Goal: Task Accomplishment & Management: Use online tool/utility

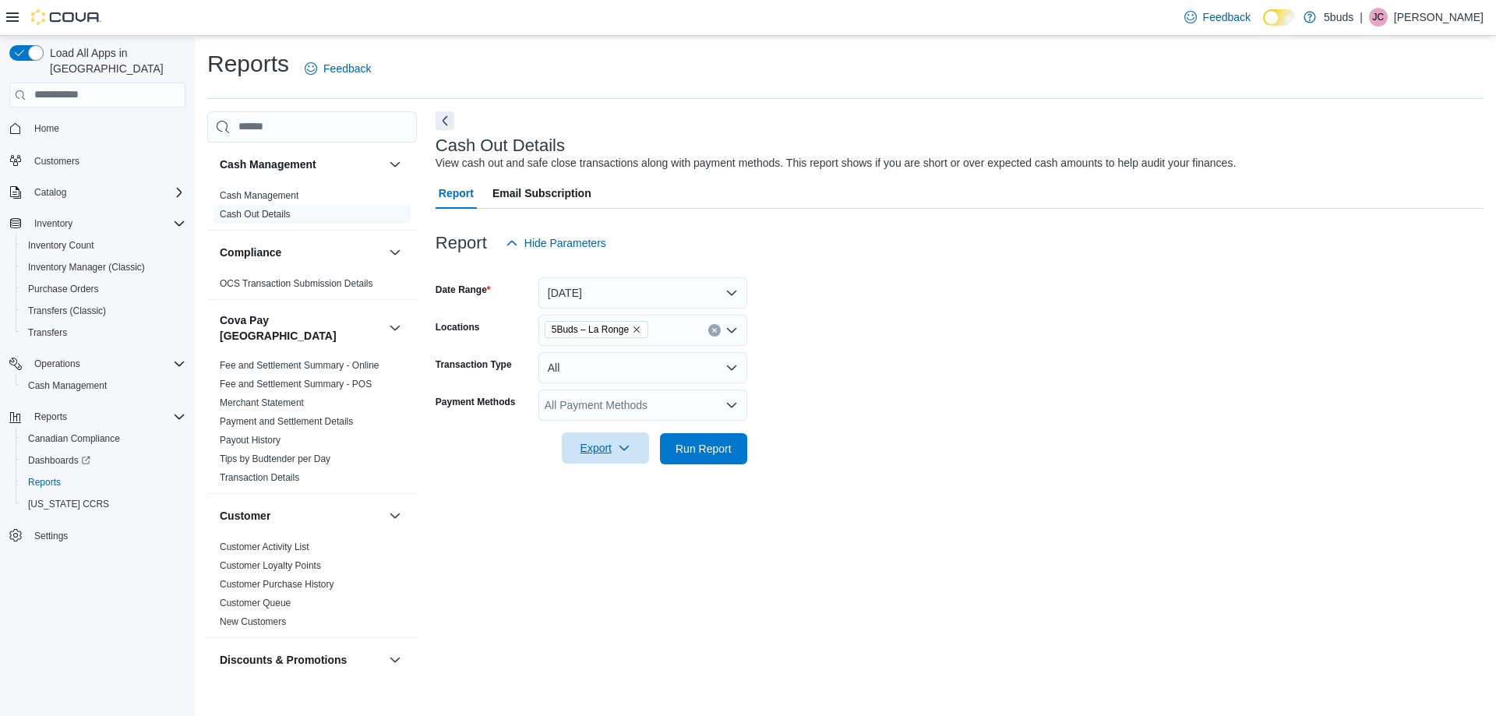
scroll to position [1147, 0]
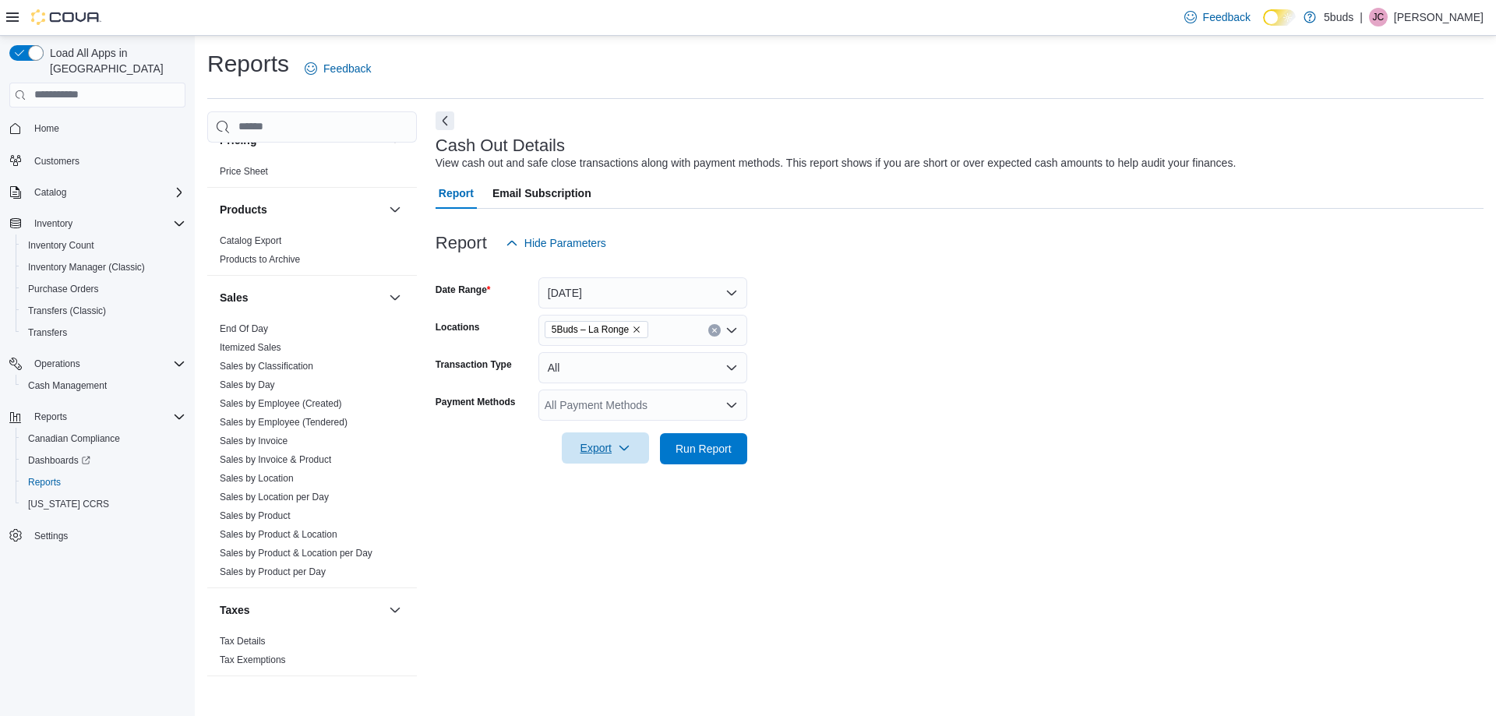
click at [620, 454] on span "Export" at bounding box center [605, 448] width 69 height 31
click at [620, 485] on span "Export to Excel" at bounding box center [608, 480] width 70 height 12
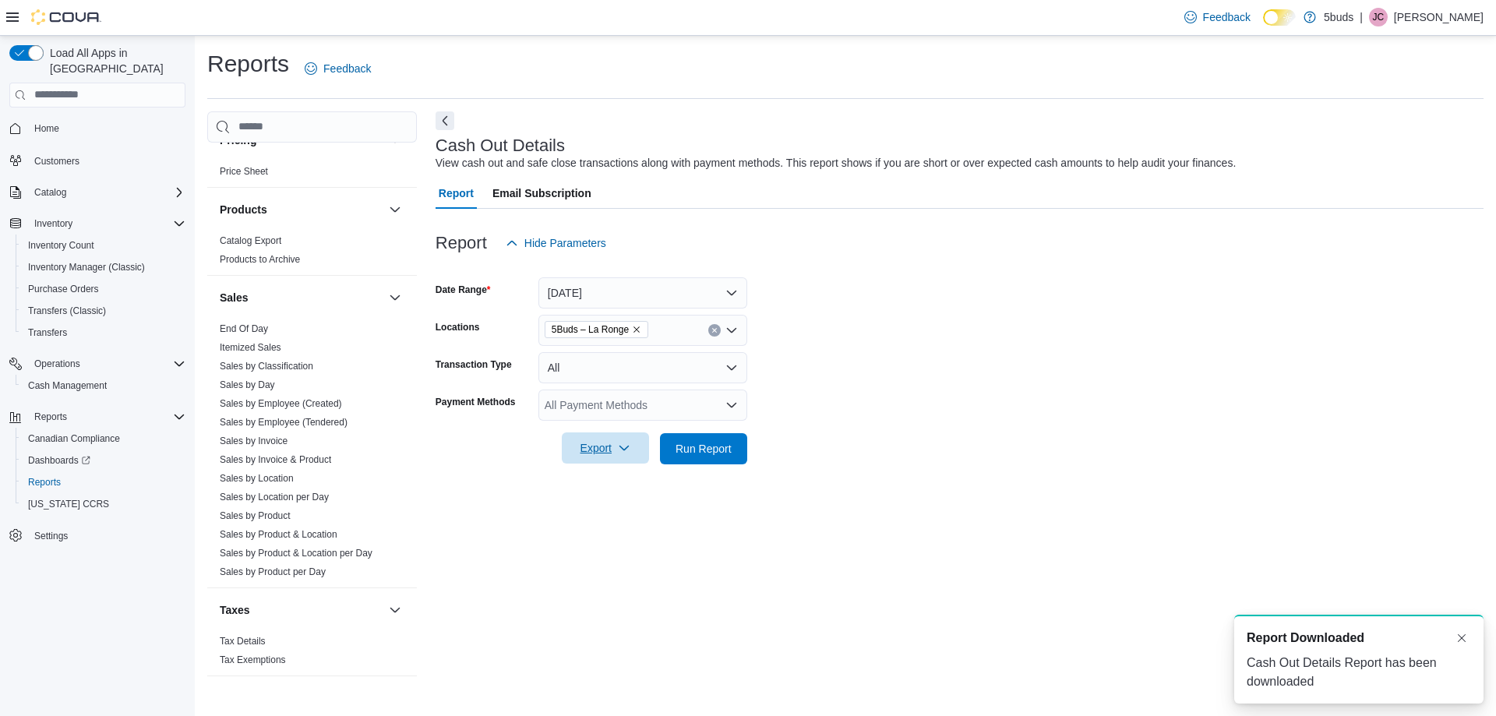
scroll to position [0, 0]
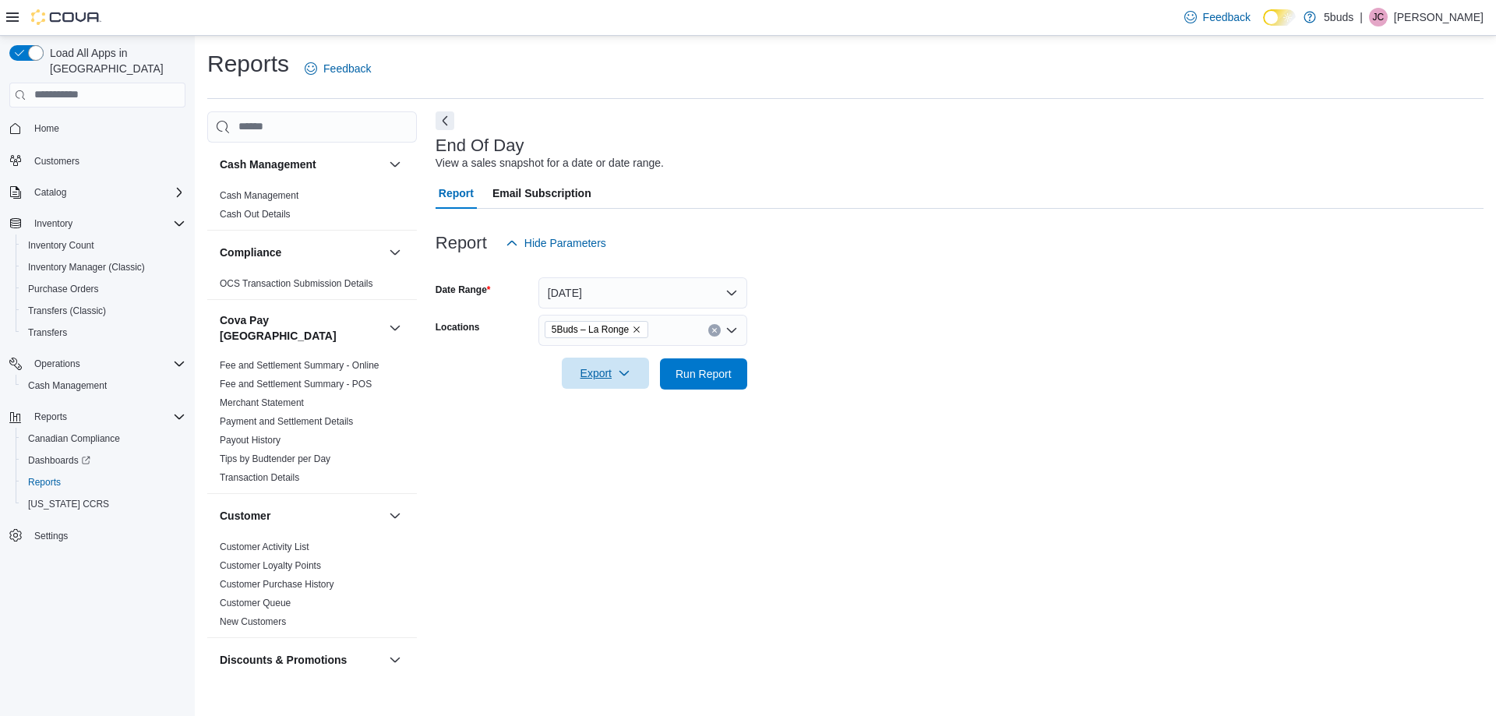
scroll to position [1147, 0]
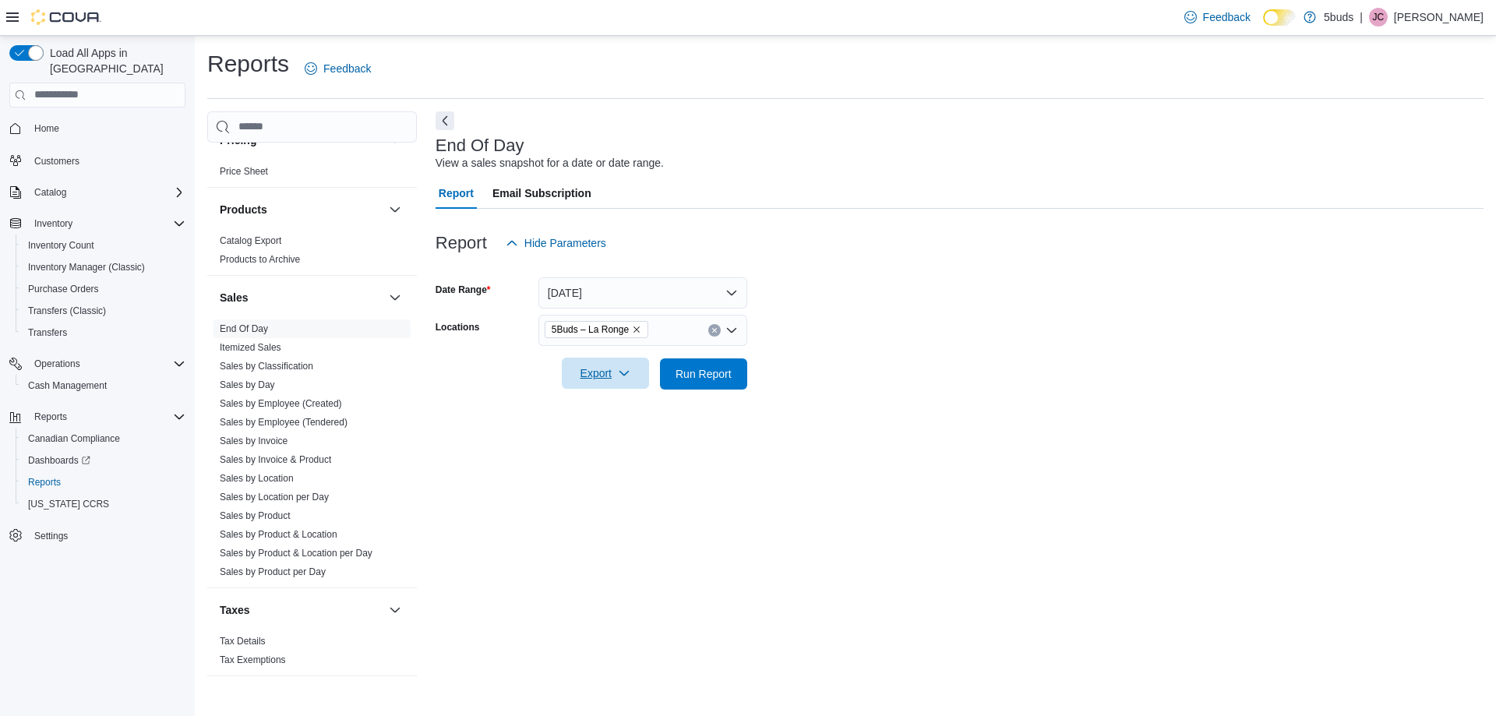
click at [606, 374] on span "Export" at bounding box center [605, 373] width 69 height 31
click at [624, 409] on span "Export to Excel" at bounding box center [608, 405] width 70 height 12
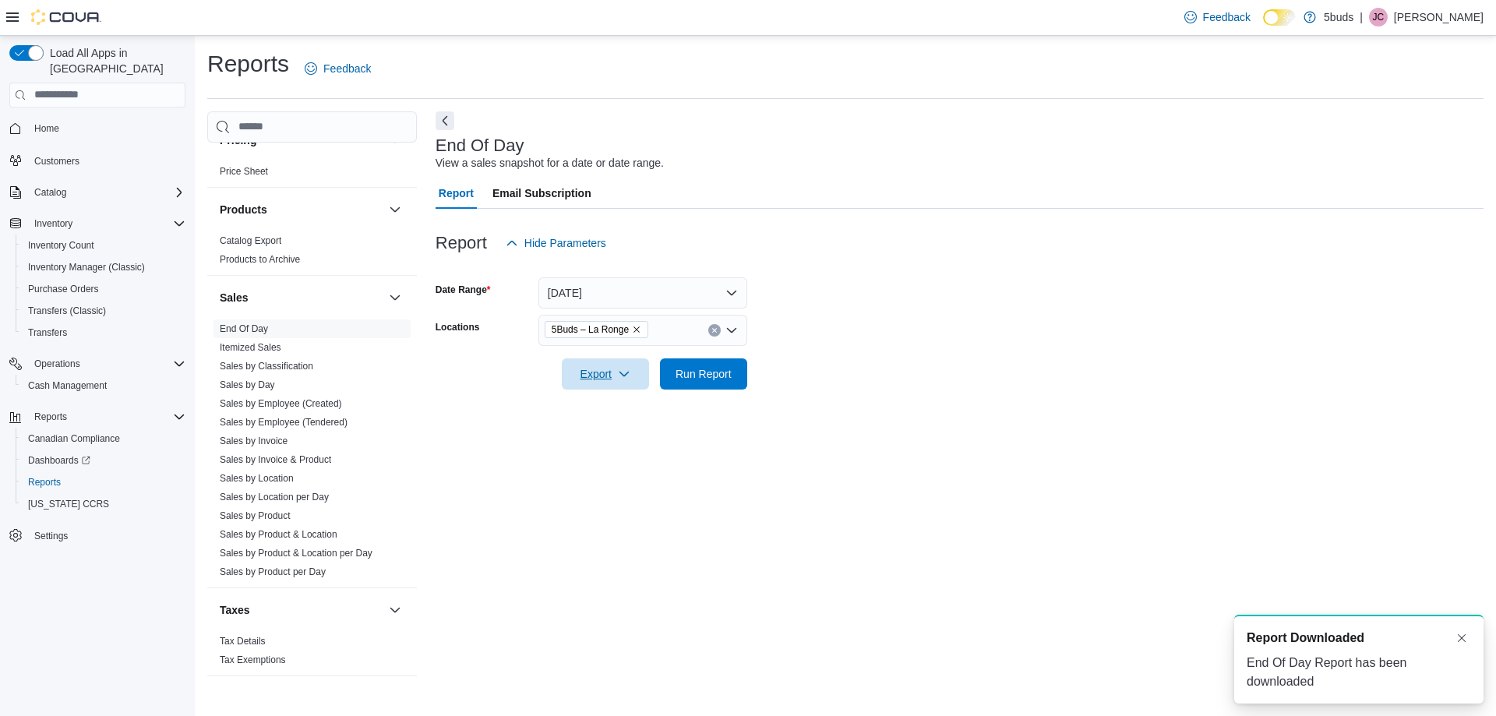
scroll to position [0, 0]
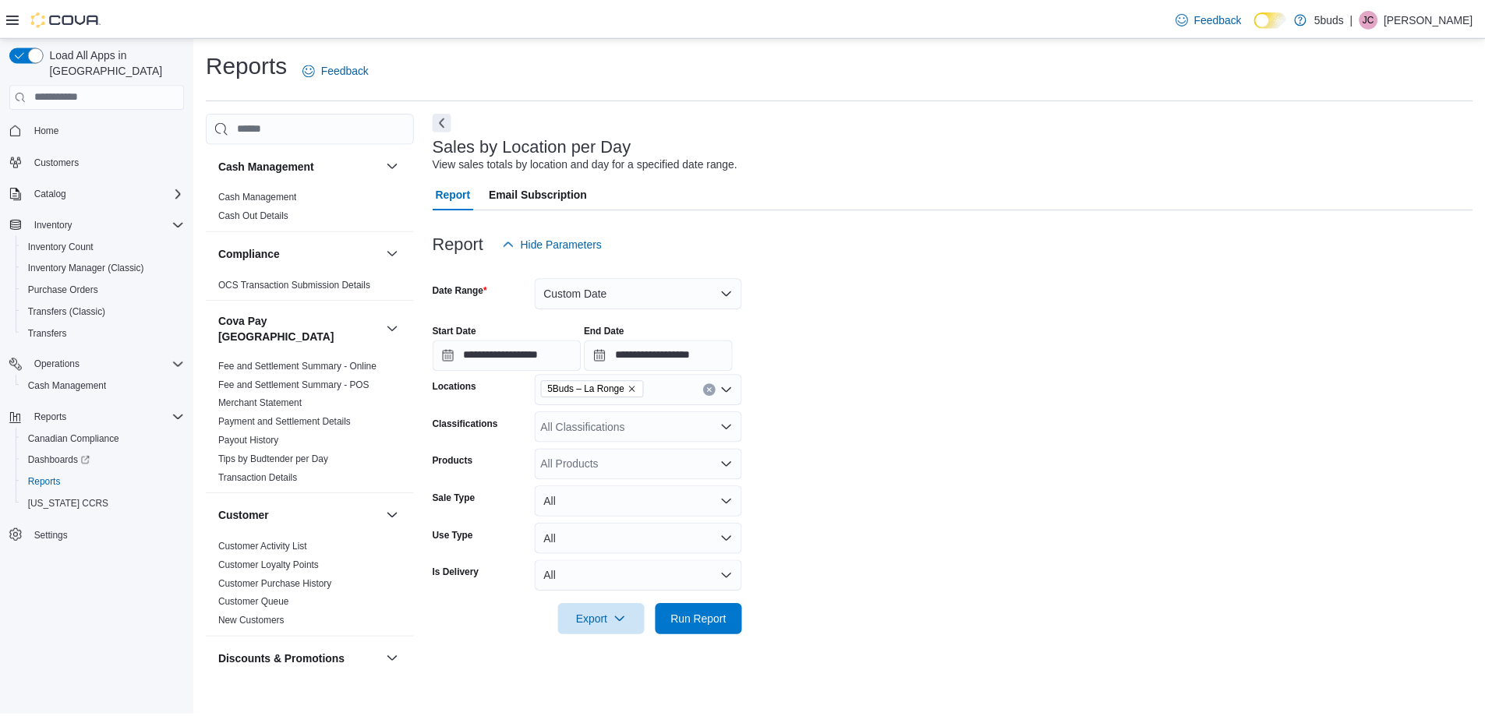
scroll to position [1147, 0]
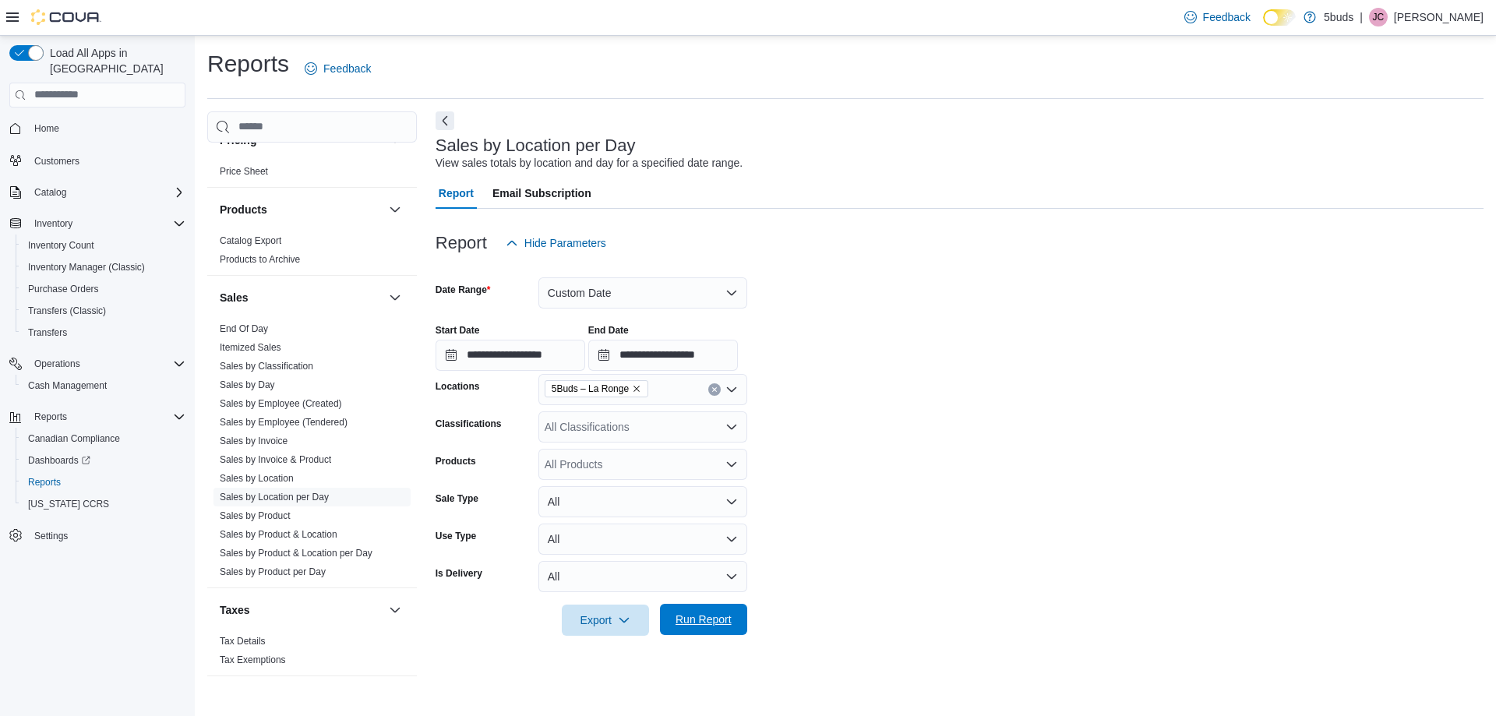
click at [691, 623] on span "Run Report" at bounding box center [704, 620] width 56 height 16
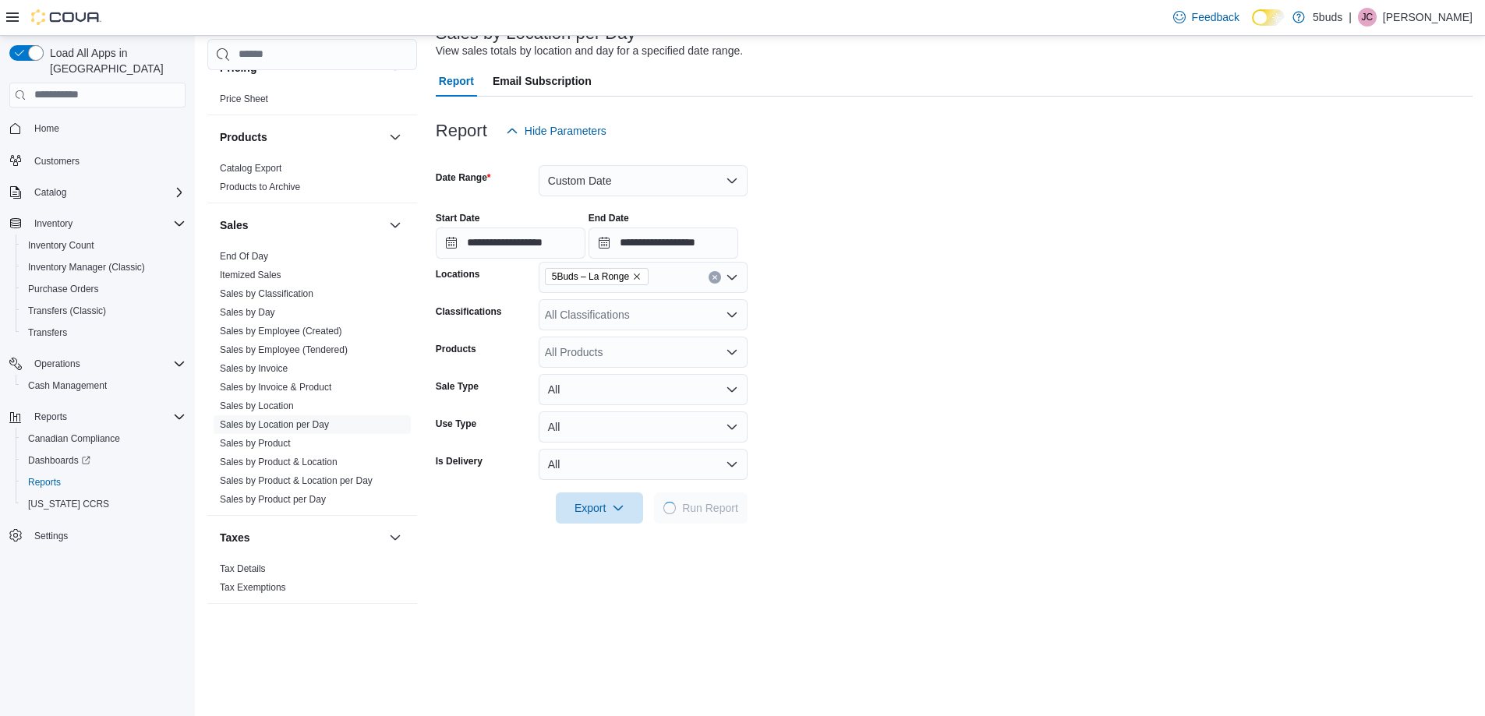
scroll to position [234, 0]
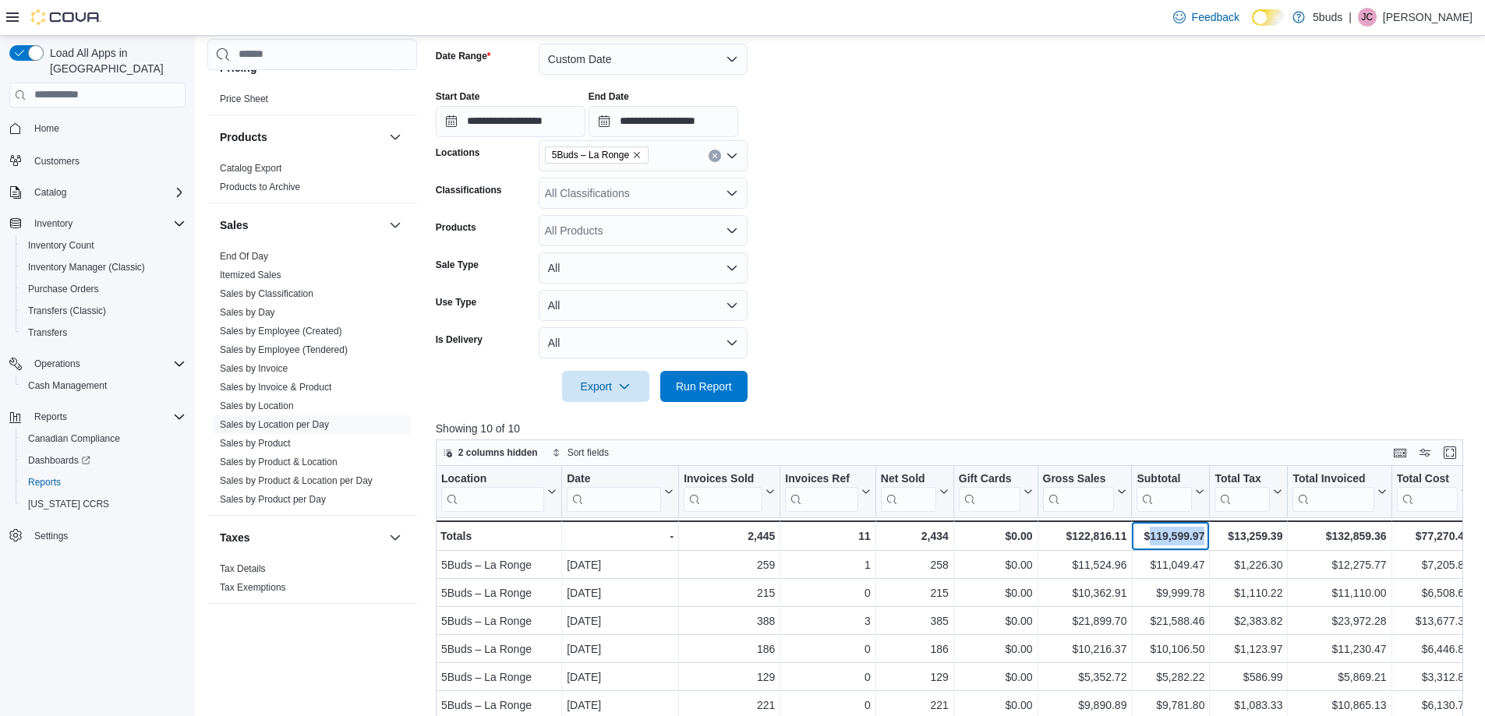
drag, startPoint x: 1149, startPoint y: 533, endPoint x: 1203, endPoint y: 532, distance: 54.6
click at [1203, 532] on div "$119,599.97" at bounding box center [1170, 536] width 68 height 19
copy div "119,599.97"
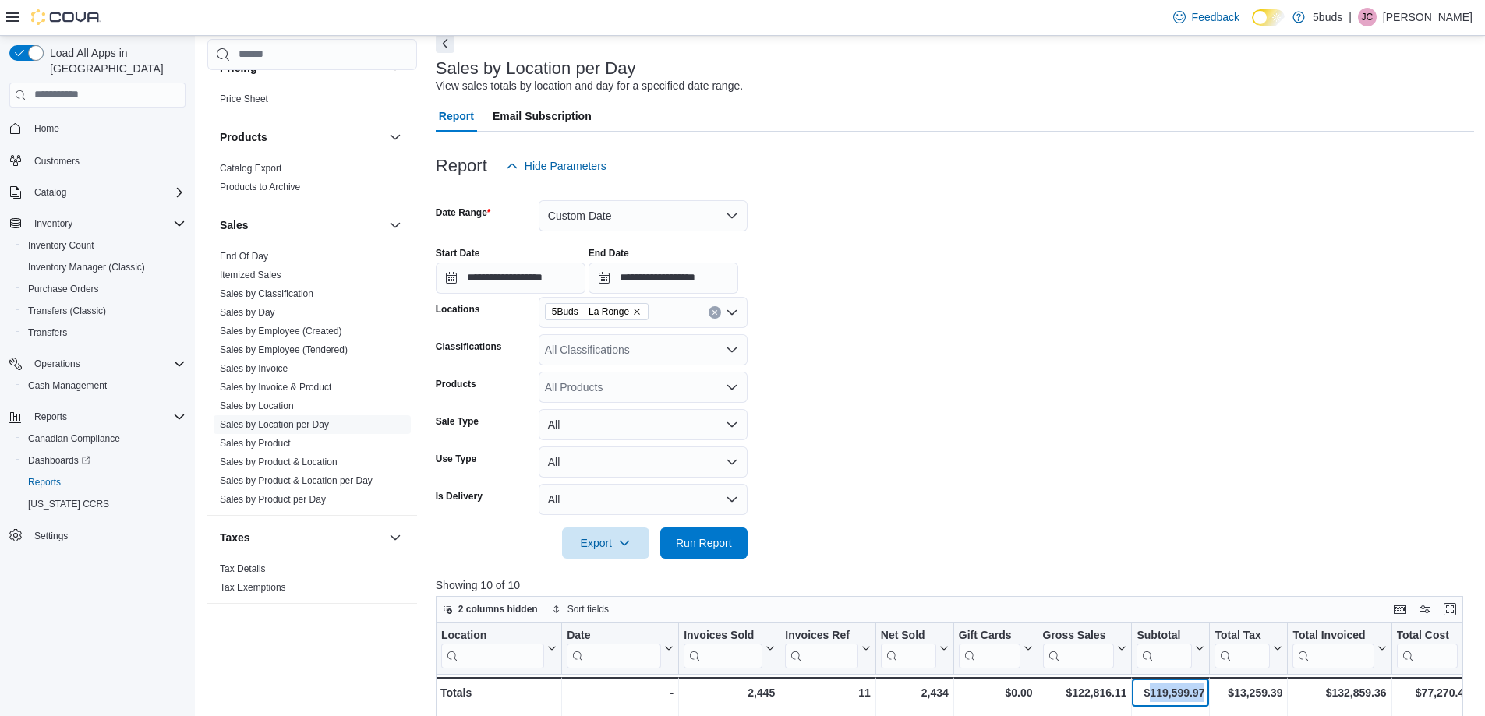
scroll to position [0, 0]
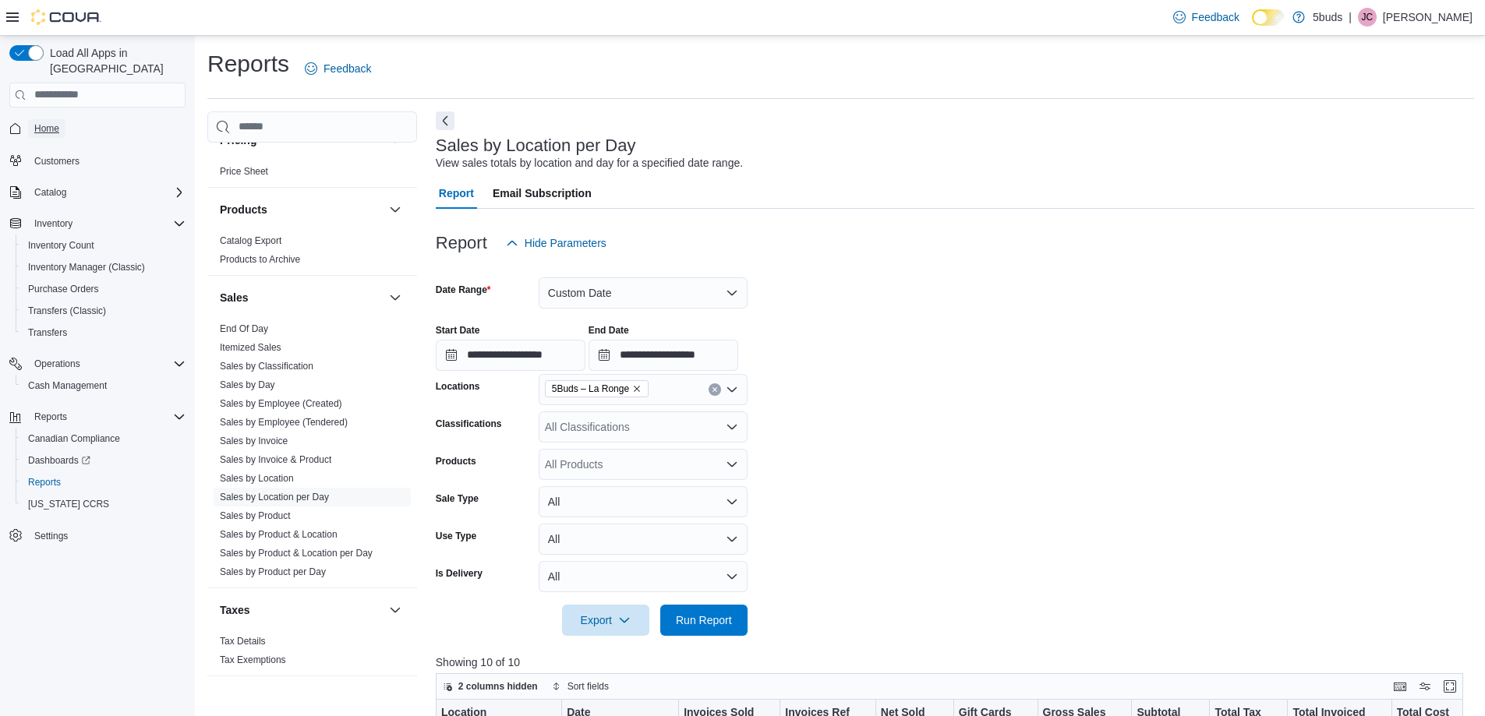
click at [37, 122] on span "Home" at bounding box center [46, 128] width 25 height 12
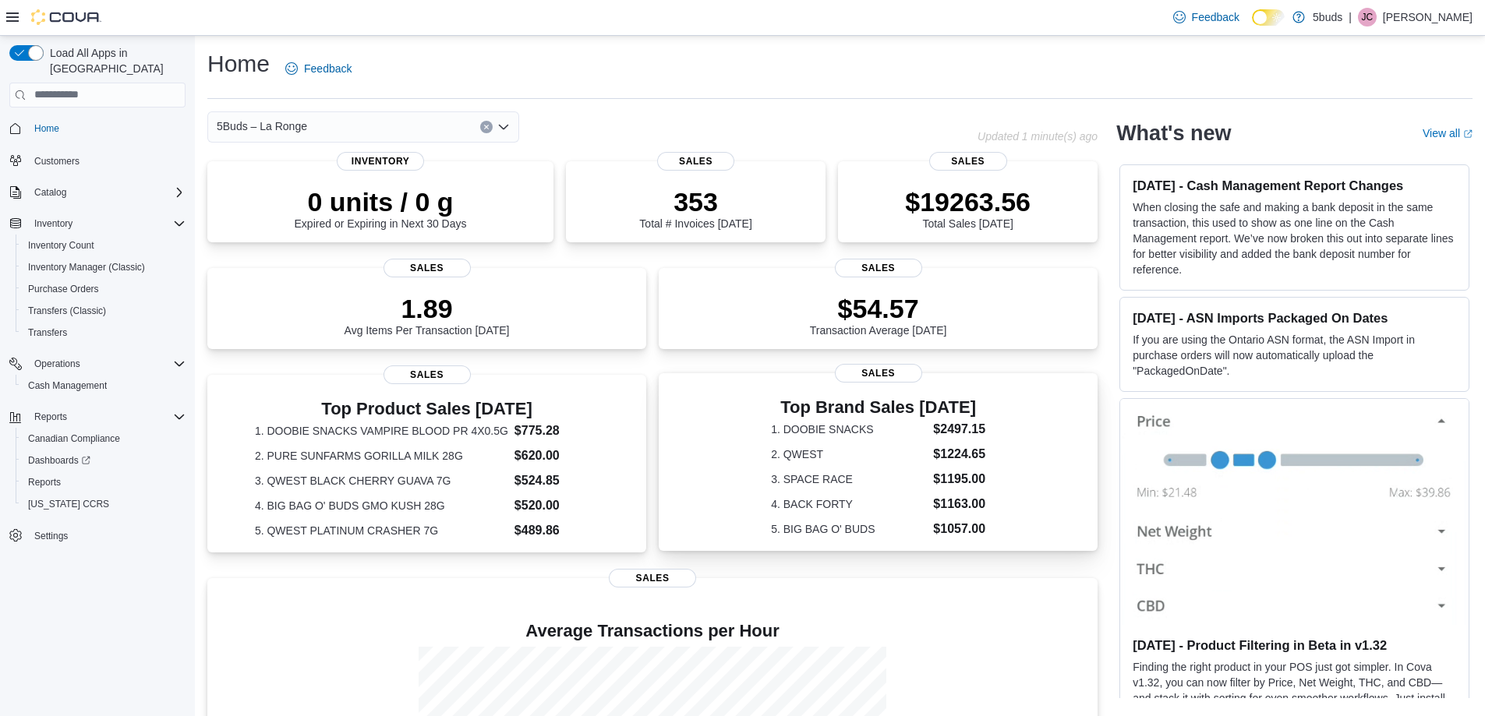
drag, startPoint x: 874, startPoint y: 560, endPoint x: 862, endPoint y: 545, distance: 19.4
click at [871, 555] on div "0 units / 0 g Expired or Expiring in Next 30 Days Inventory 353 Total # Invoice…" at bounding box center [652, 530] width 890 height 739
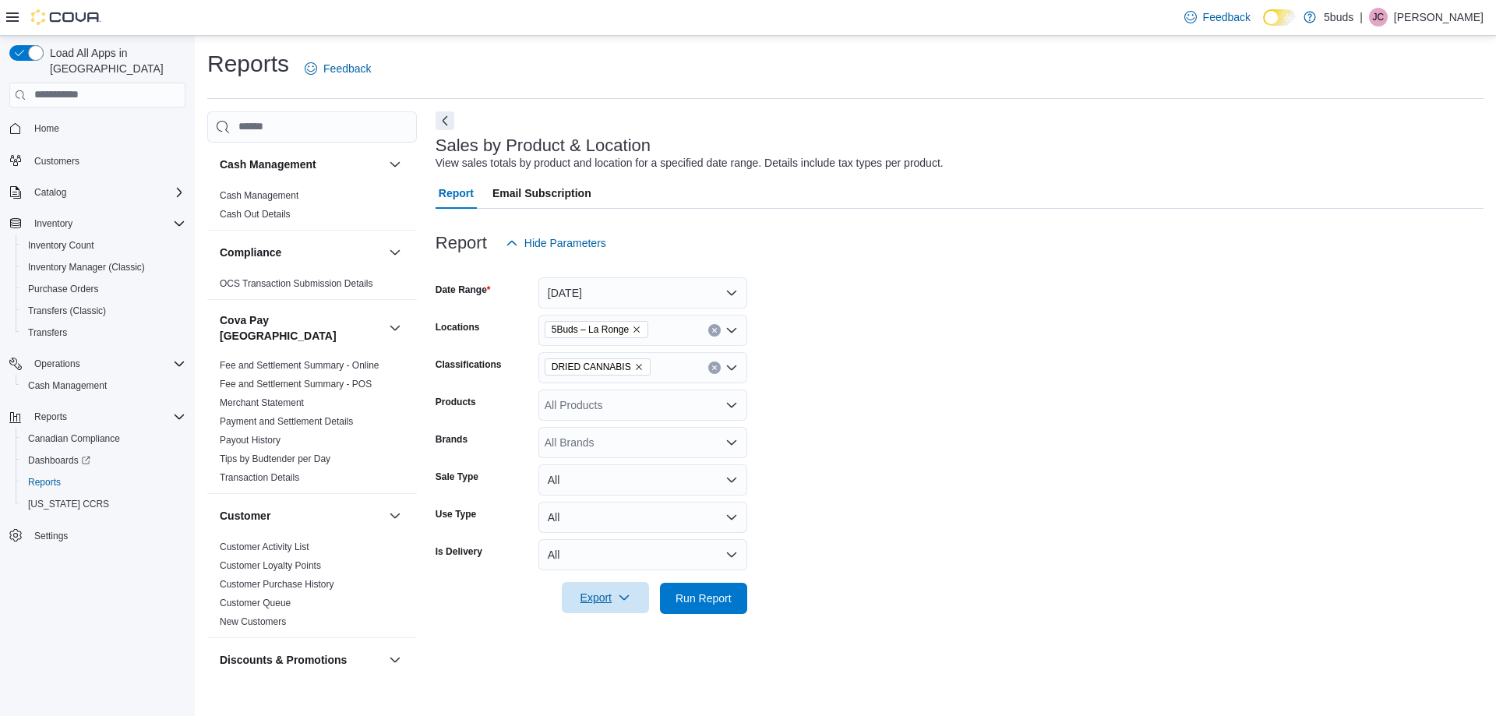
click at [627, 596] on icon "button" at bounding box center [624, 597] width 12 height 12
click at [620, 506] on span "Export to Excel" at bounding box center [608, 505] width 70 height 12
click at [1102, 104] on div "Reports Feedback Cash Management Cash Management Cash Out Details Compliance OC…" at bounding box center [845, 363] width 1276 height 631
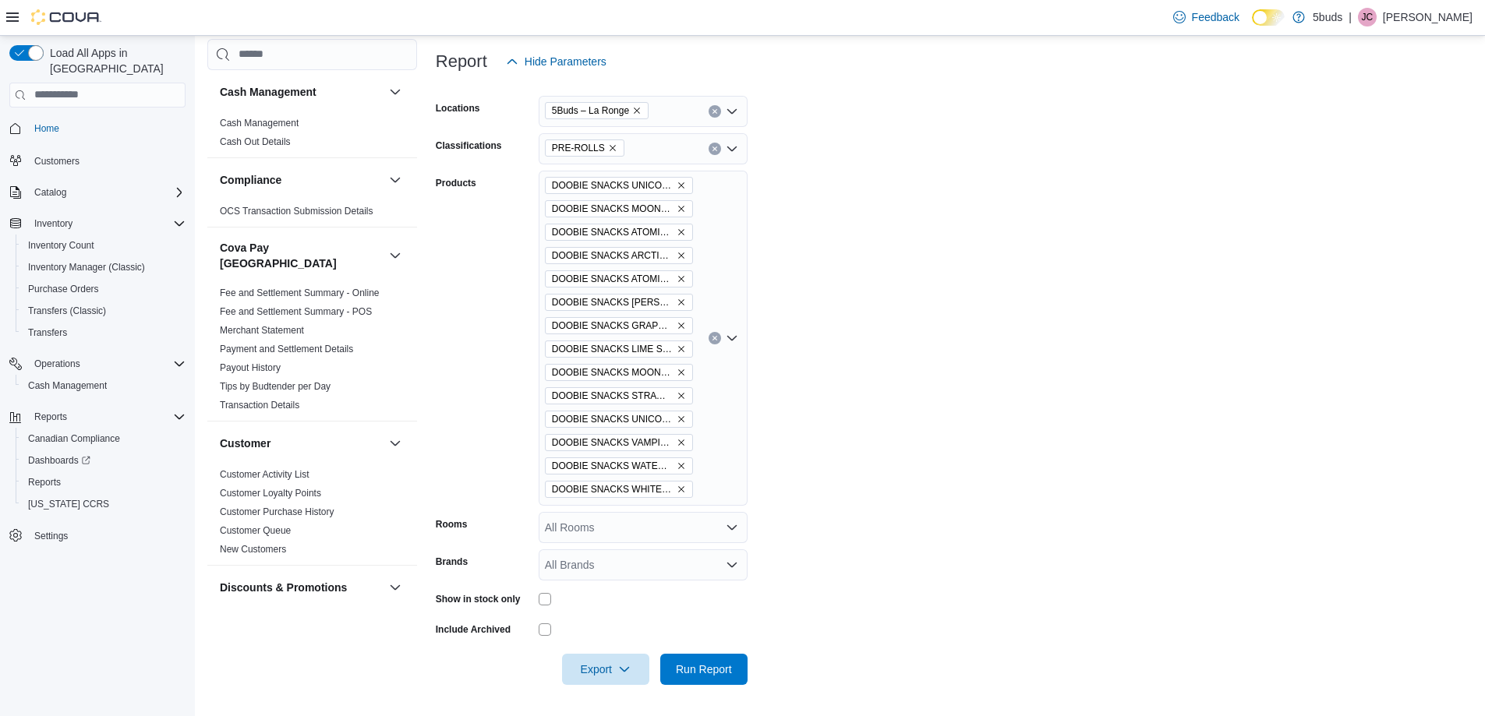
scroll to position [701, 0]
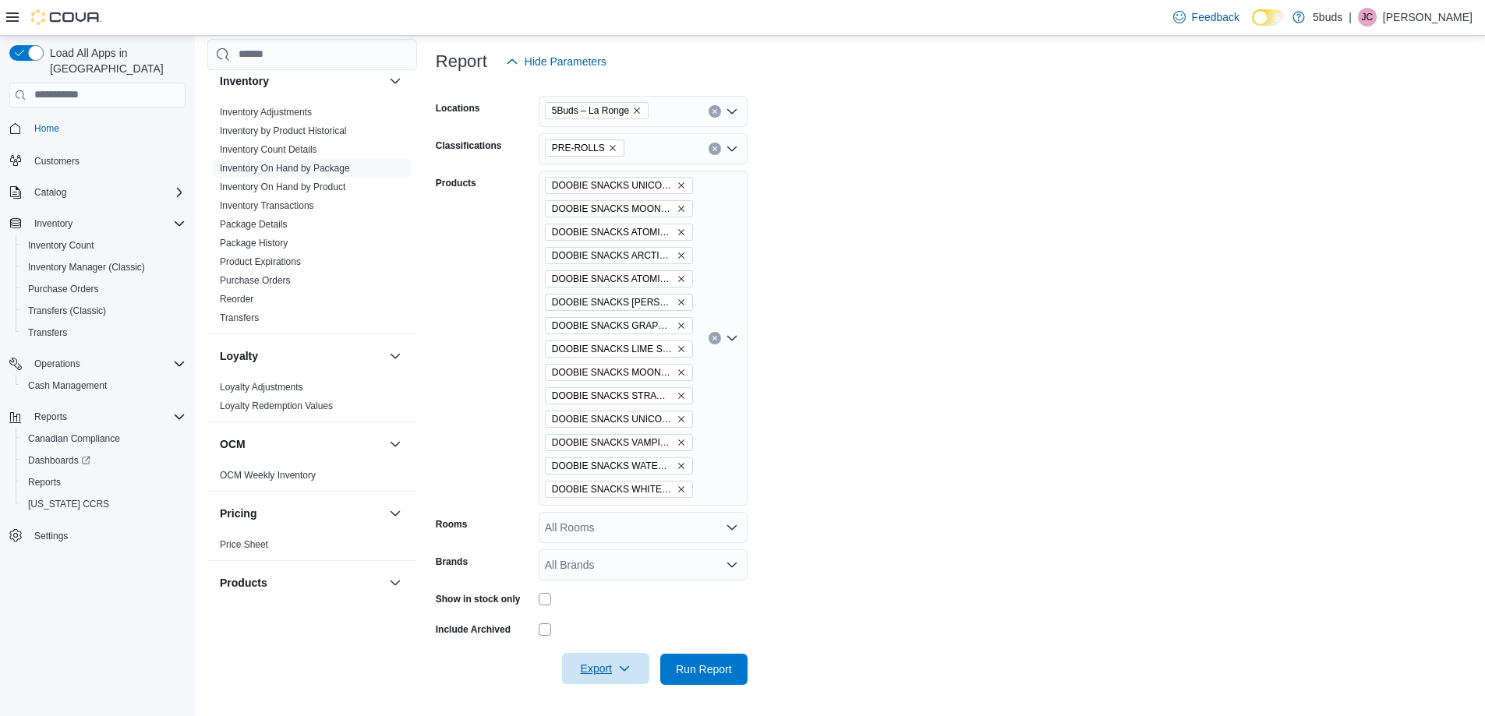
click at [630, 676] on span "Export" at bounding box center [605, 668] width 69 height 31
click at [631, 576] on span "Export to Excel" at bounding box center [608, 576] width 70 height 12
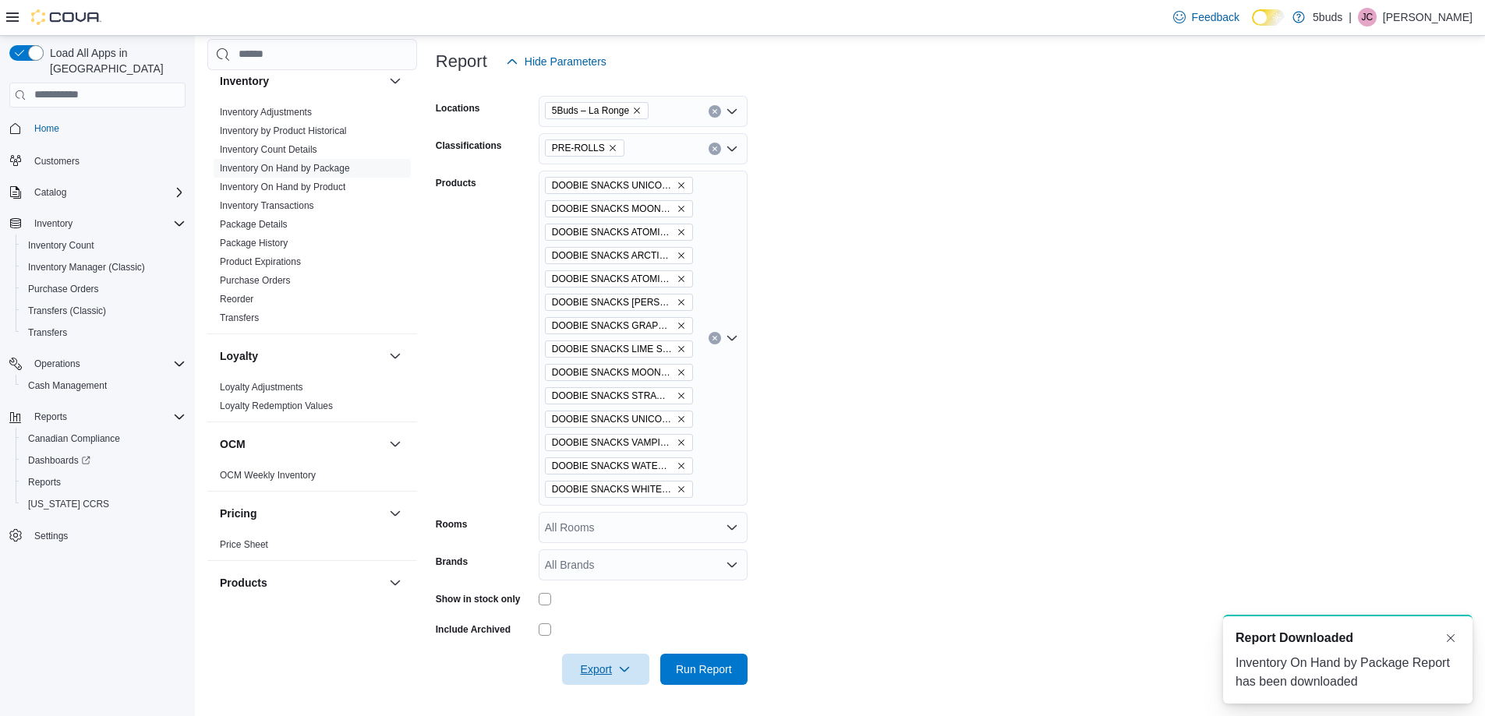
scroll to position [0, 0]
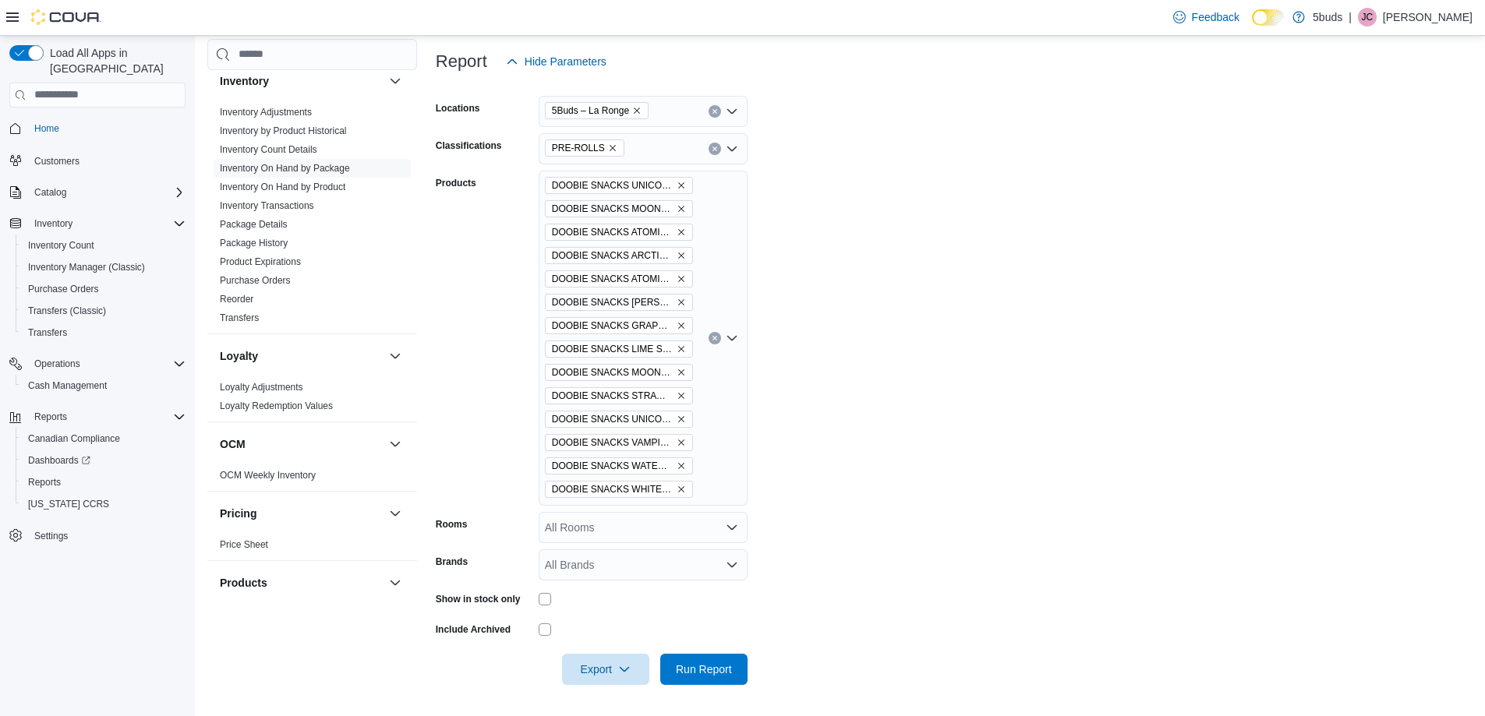
click at [875, 565] on form "Locations 5Buds – La Ronge Classifications PRE-ROLLS Products DOOBIE SNACKS UNI…" at bounding box center [954, 381] width 1036 height 608
